Goal: Information Seeking & Learning: Learn about a topic

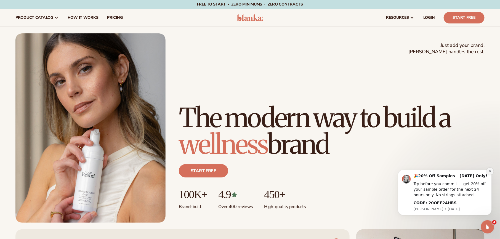
click at [489, 172] on icon "Dismiss notification" at bounding box center [490, 171] width 2 height 2
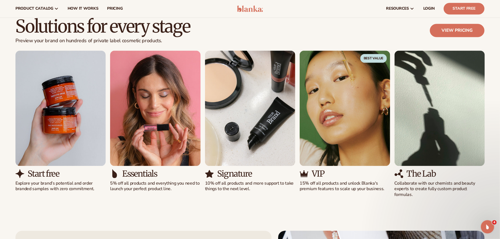
scroll to position [492, 0]
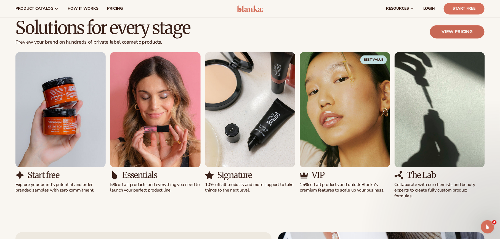
click at [444, 34] on link "View pricing" at bounding box center [457, 31] width 55 height 13
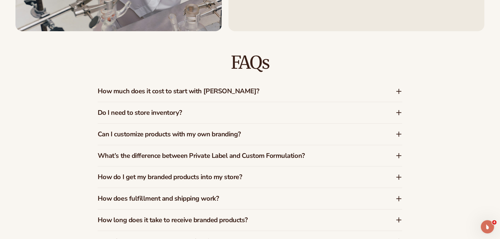
scroll to position [839, 0]
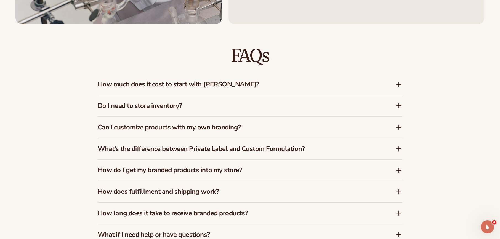
click at [159, 105] on h3 "Do I need to store inventory?" at bounding box center [239, 106] width 282 height 8
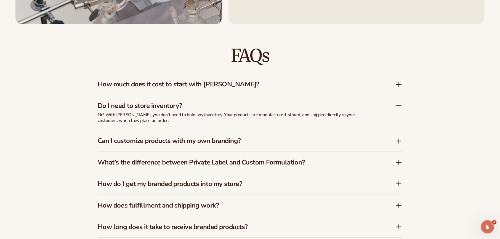
click at [159, 105] on h3 "Do I need to store inventory?" at bounding box center [239, 106] width 282 height 8
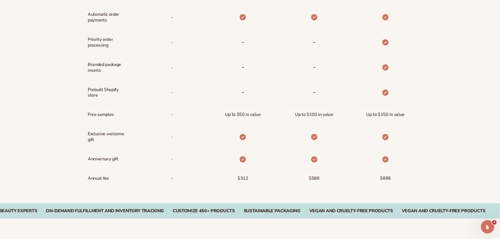
scroll to position [0, 0]
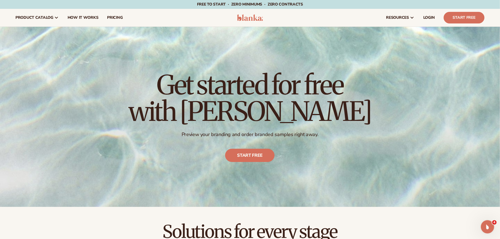
click at [243, 18] on img at bounding box center [250, 17] width 26 height 7
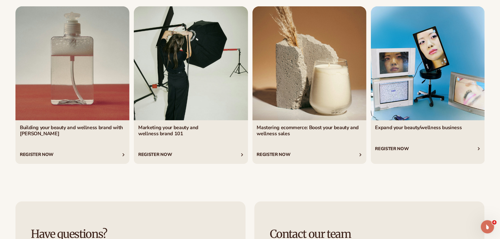
scroll to position [2164, 0]
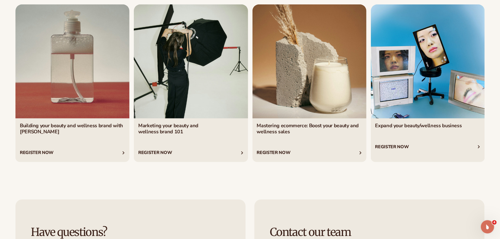
click at [293, 111] on link "3 / 4" at bounding box center [310, 83] width 114 height 158
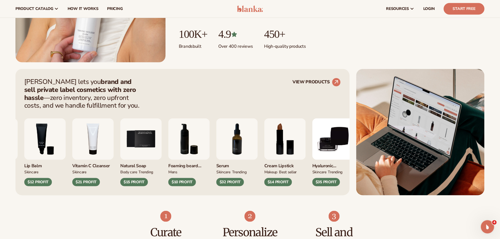
scroll to position [0, 0]
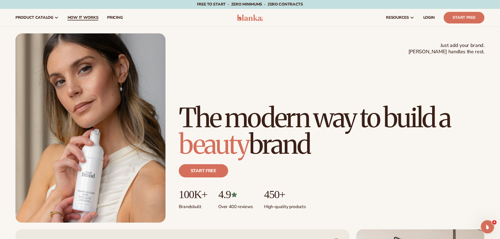
click at [78, 16] on span "How It Works" at bounding box center [83, 17] width 31 height 4
